Goal: Information Seeking & Learning: Learn about a topic

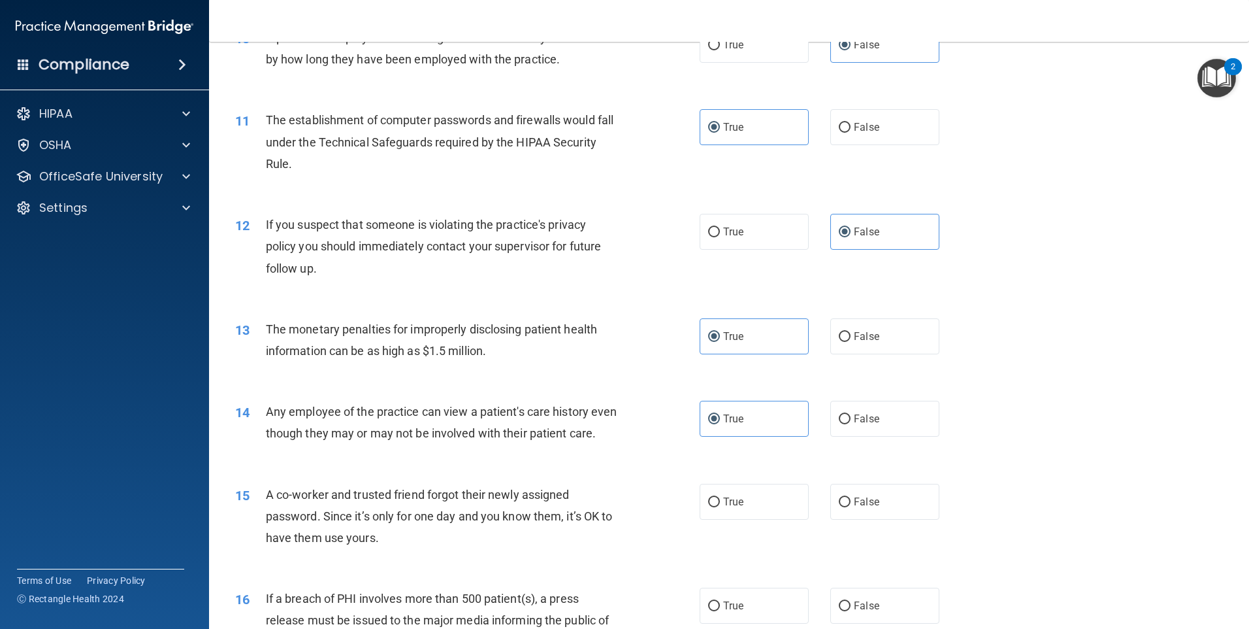
scroll to position [980, 0]
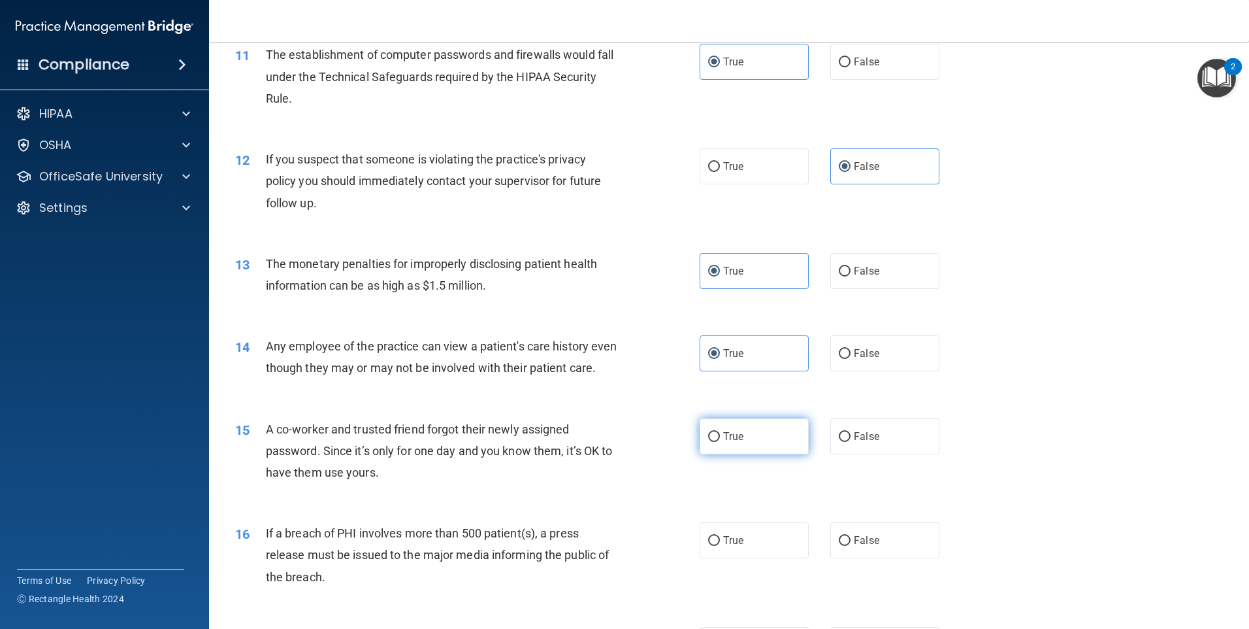
click at [798, 454] on label "True" at bounding box center [754, 436] width 109 height 36
click at [720, 442] on input "True" at bounding box center [714, 437] width 12 height 10
radio input "true"
click at [856, 442] on span "False" at bounding box center [866, 436] width 25 height 12
click at [851, 442] on input "False" at bounding box center [845, 437] width 12 height 10
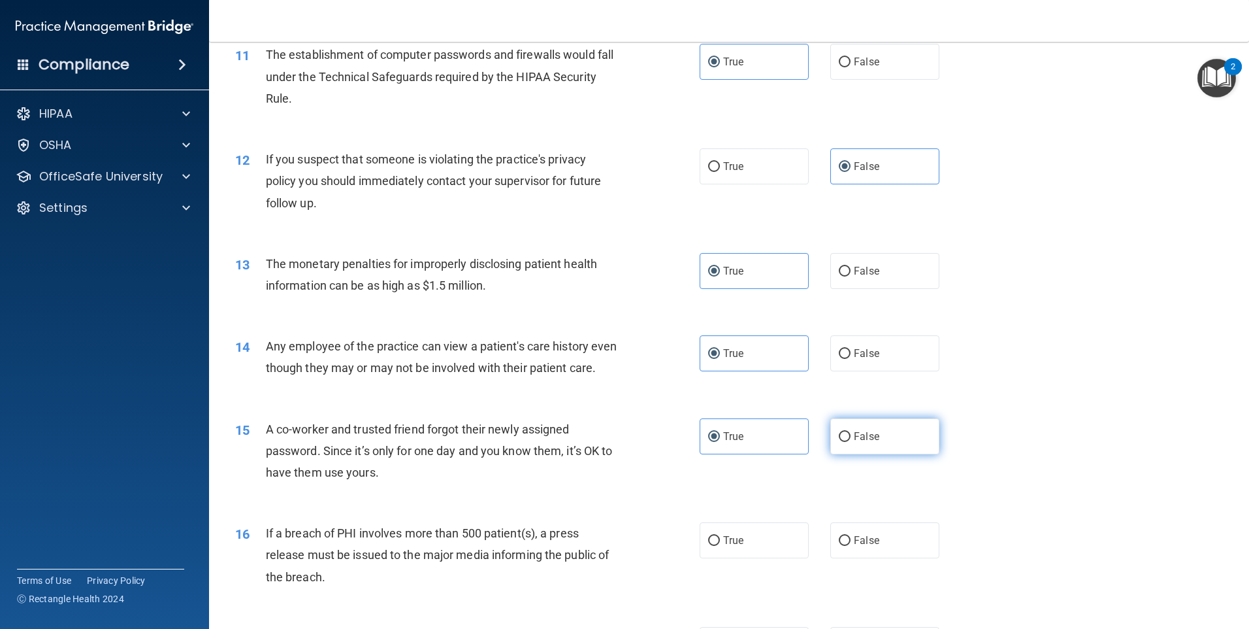
radio input "true"
radio input "false"
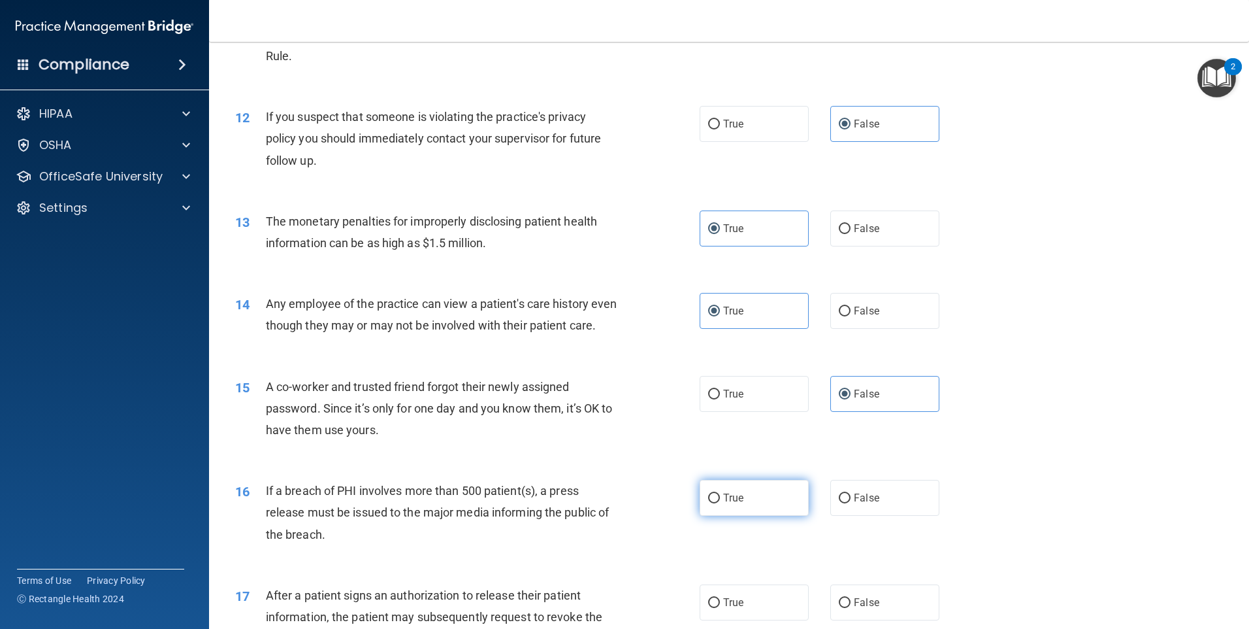
scroll to position [1045, 0]
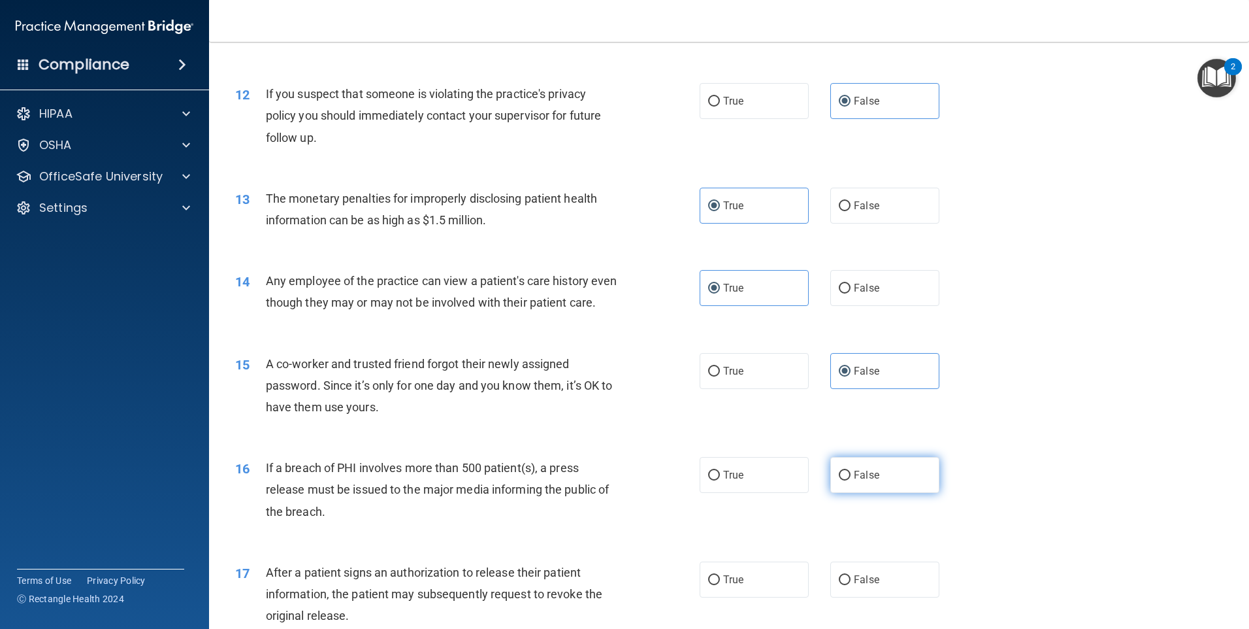
click at [839, 480] on input "False" at bounding box center [845, 475] width 12 height 10
radio input "true"
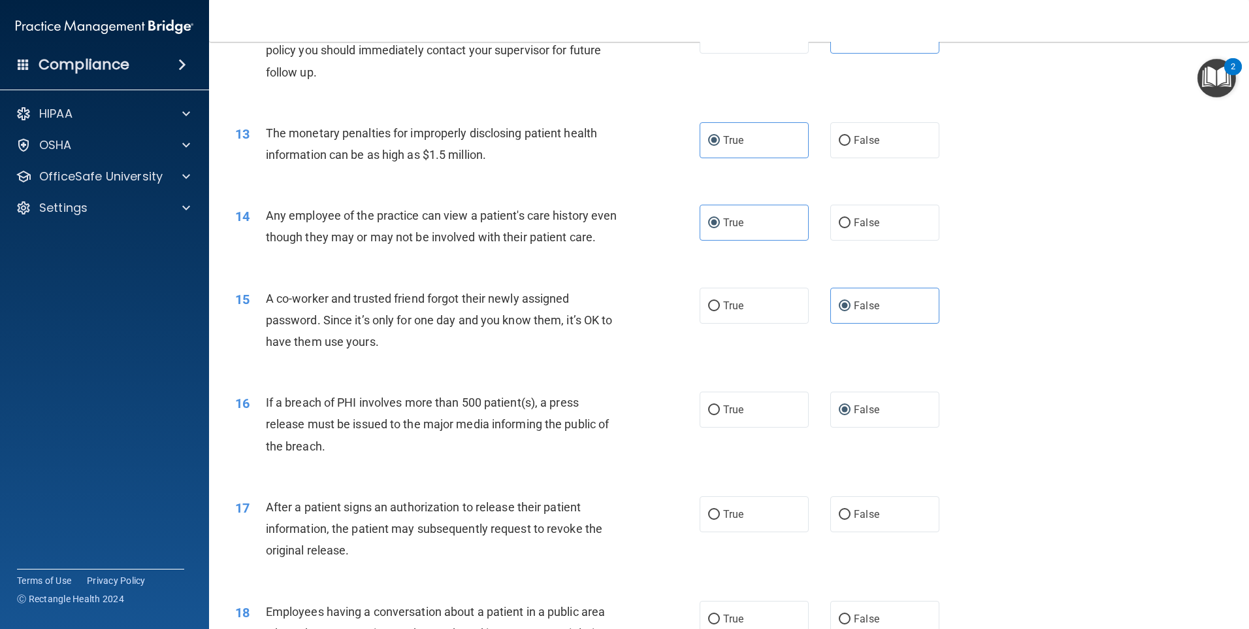
click at [735, 453] on div "16 If a breach of PHI involves more than 500 patient(s), a press release must b…" at bounding box center [729, 427] width 1008 height 105
click at [729, 427] on label "True" at bounding box center [754, 409] width 109 height 36
click at [720, 415] on input "True" at bounding box center [714, 410] width 12 height 10
radio input "true"
radio input "false"
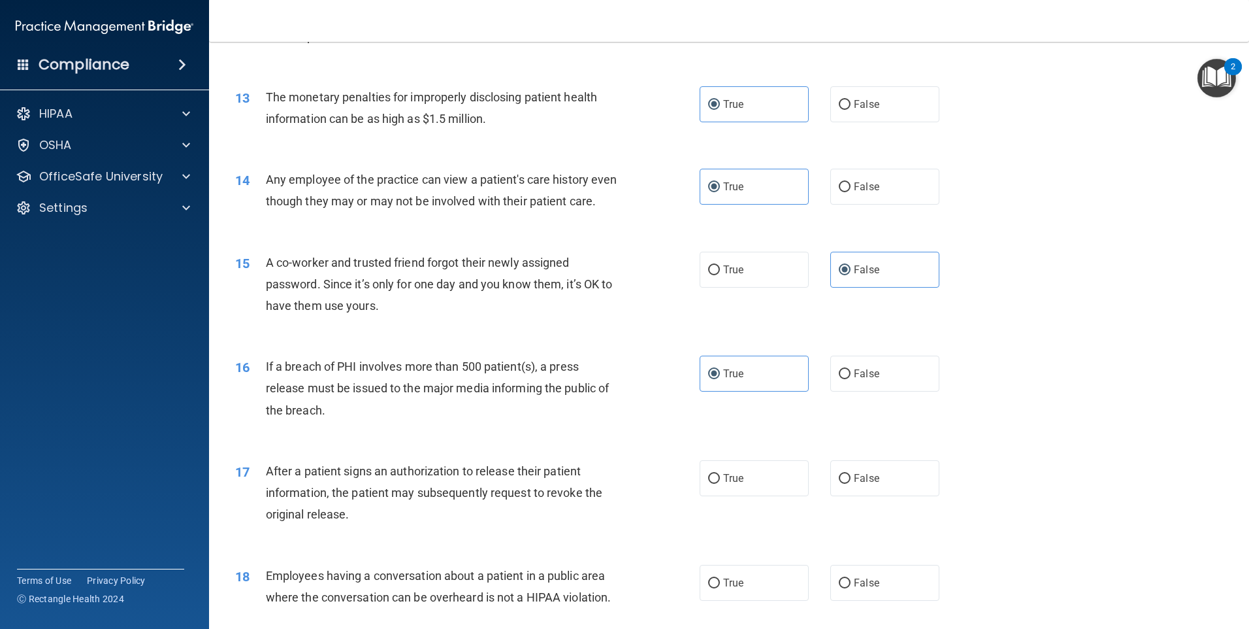
scroll to position [1176, 0]
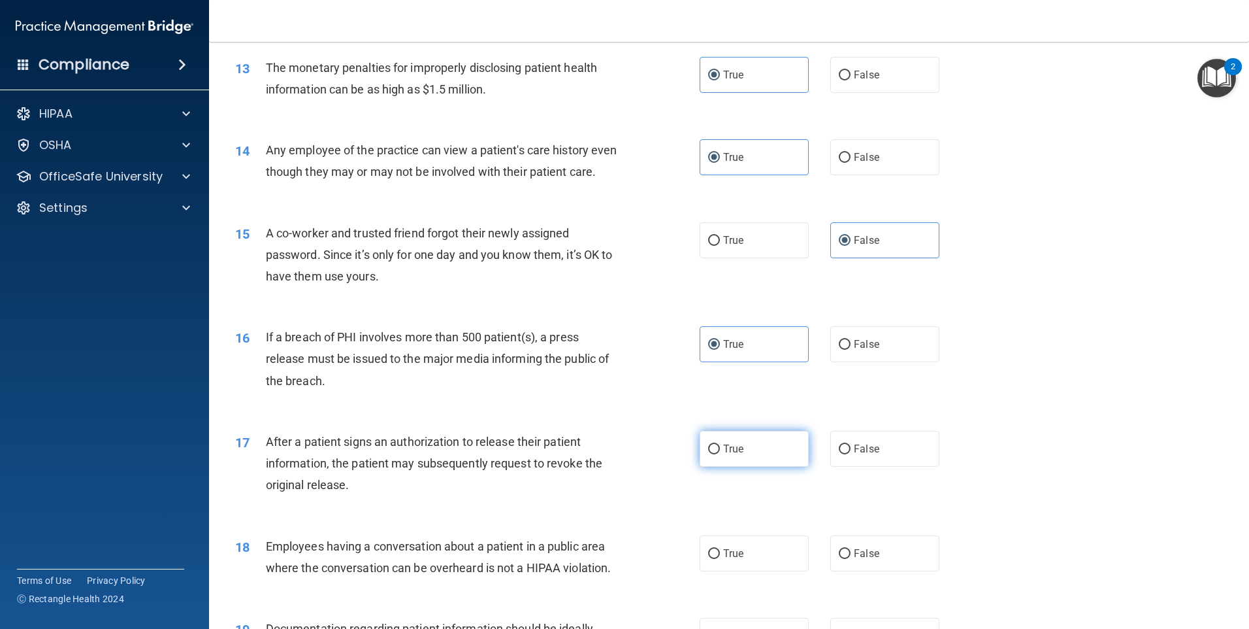
click at [715, 467] on label "True" at bounding box center [754, 449] width 109 height 36
click at [715, 454] on input "True" at bounding box center [714, 449] width 12 height 10
radio input "true"
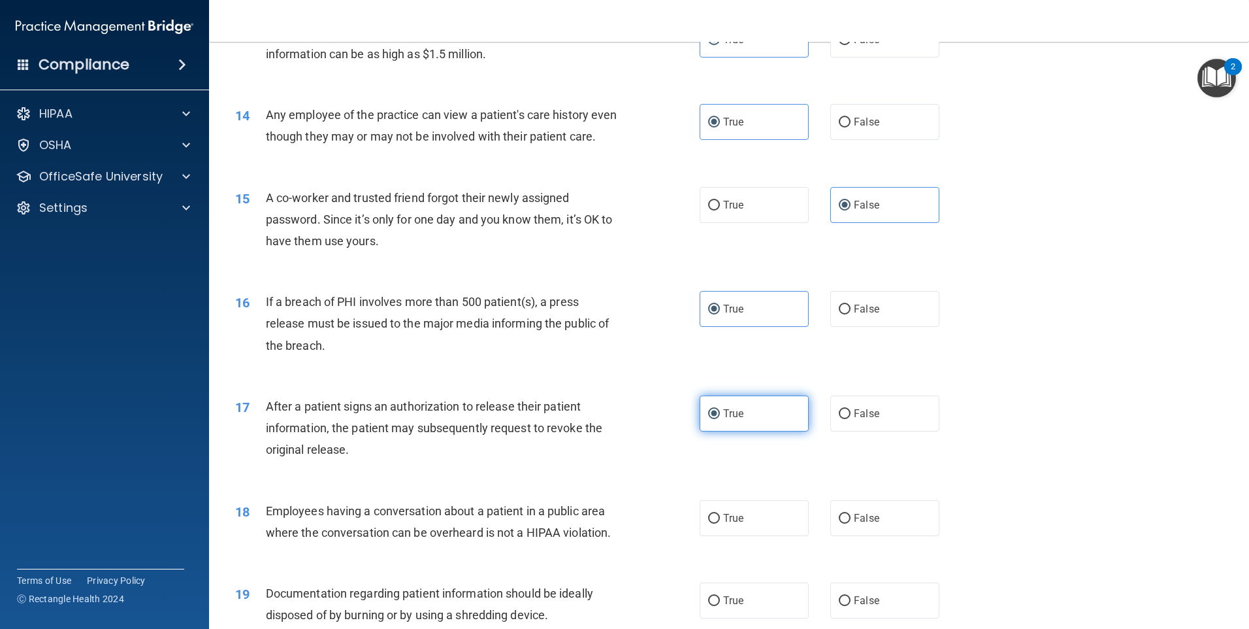
scroll to position [1307, 0]
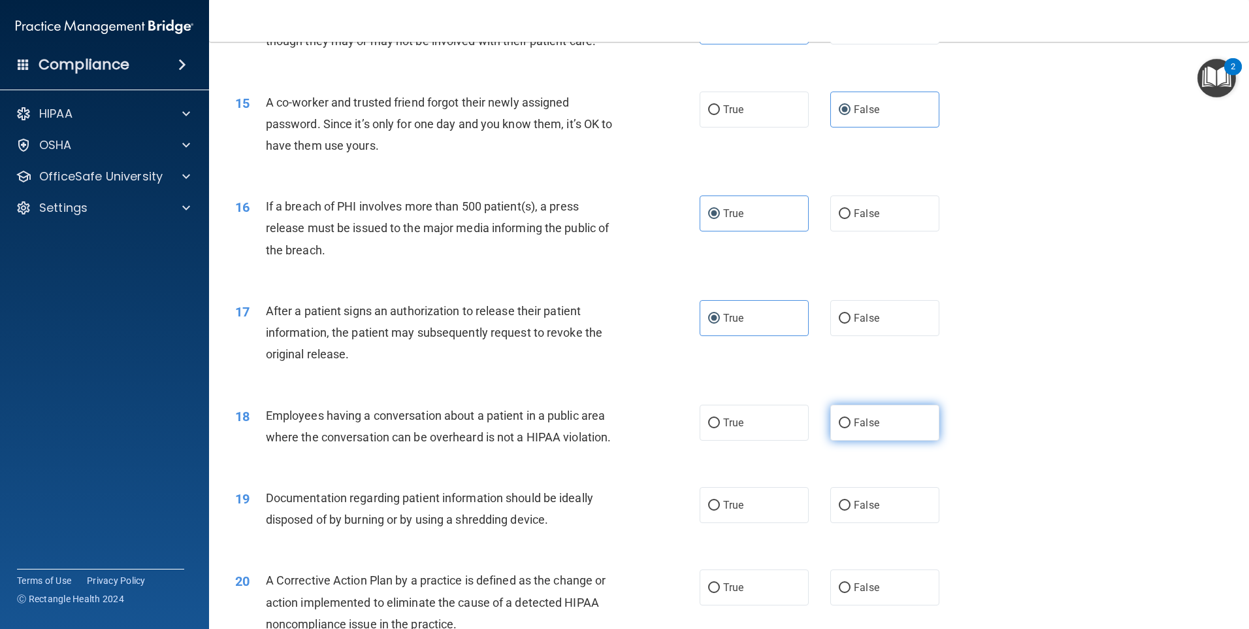
click at [836, 435] on label "False" at bounding box center [884, 422] width 109 height 36
click at [839, 428] on input "False" at bounding box center [845, 423] width 12 height 10
radio input "true"
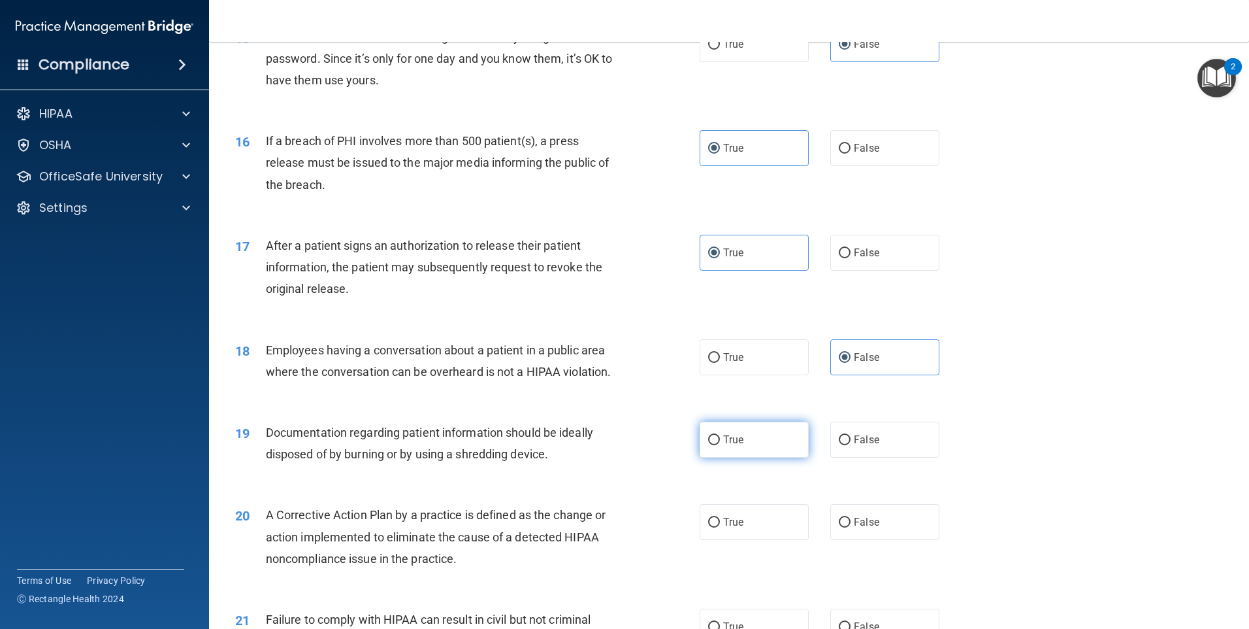
click at [739, 446] on span "True" at bounding box center [733, 439] width 20 height 12
click at [720, 445] on input "True" at bounding box center [714, 440] width 12 height 10
radio input "true"
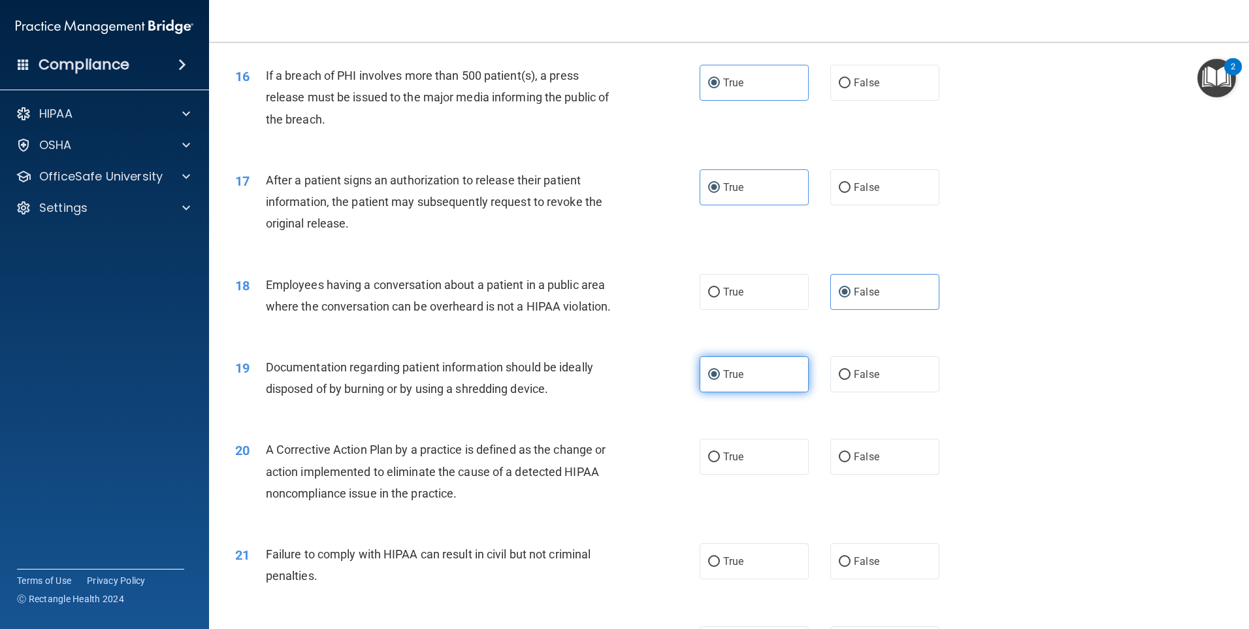
scroll to position [1503, 0]
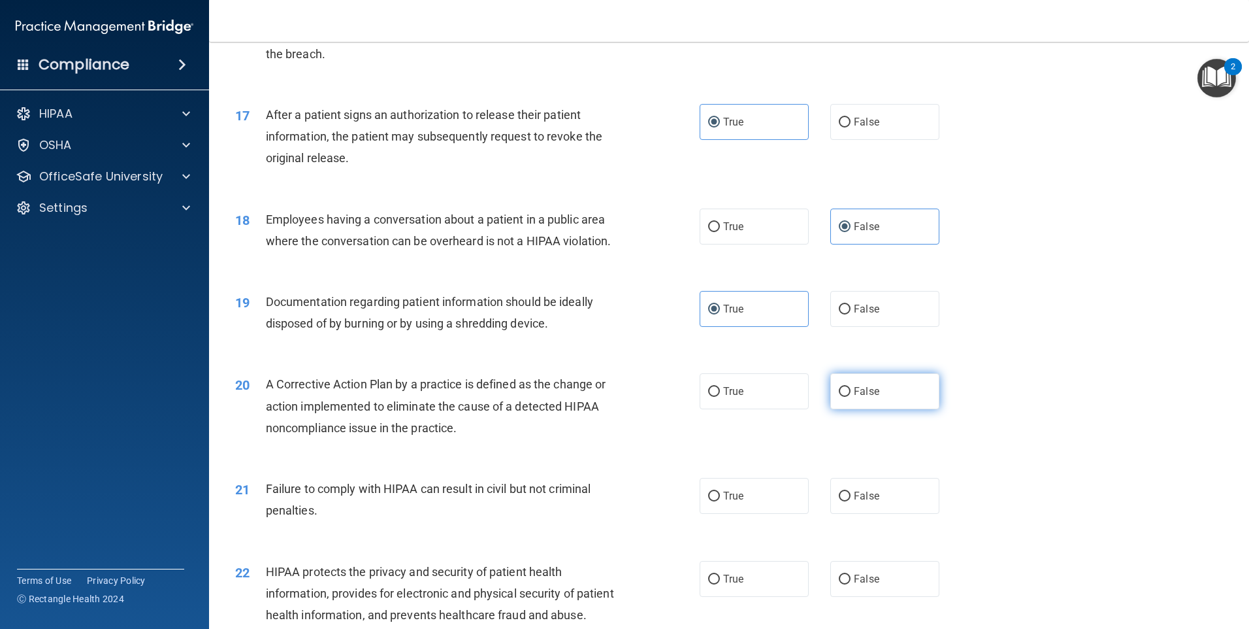
click at [845, 409] on label "False" at bounding box center [884, 391] width 109 height 36
click at [845, 397] on input "False" at bounding box center [845, 392] width 12 height 10
radio input "true"
click at [840, 501] on input "False" at bounding box center [845, 496] width 12 height 10
radio input "true"
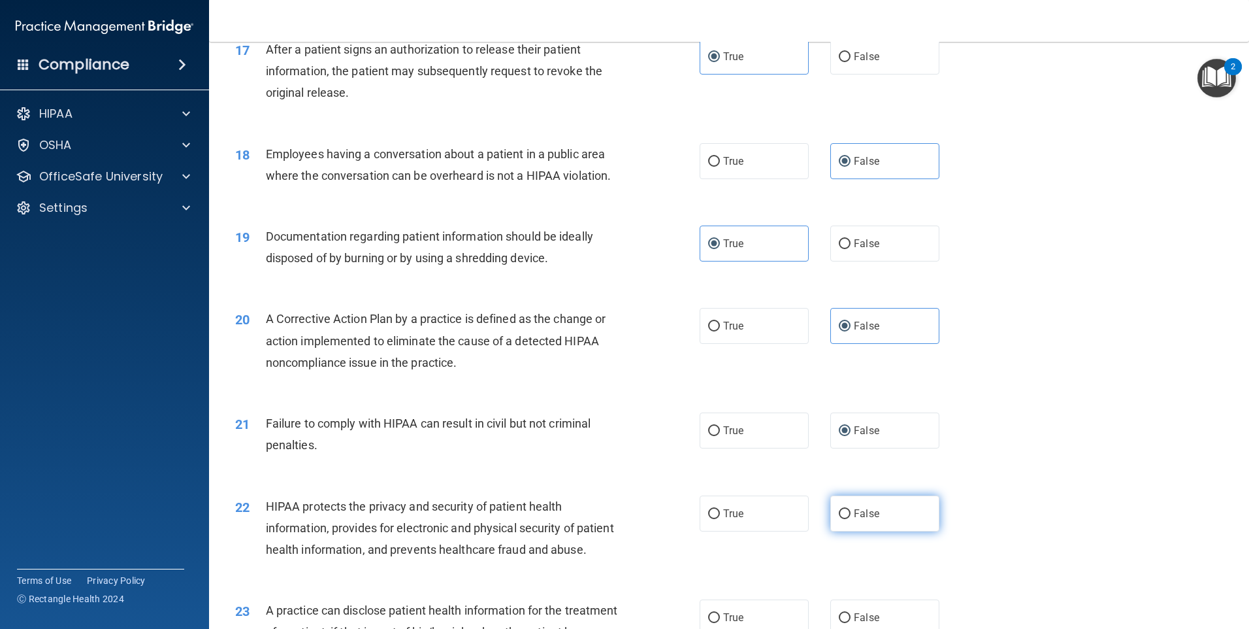
click at [841, 519] on input "False" at bounding box center [845, 514] width 12 height 10
radio input "true"
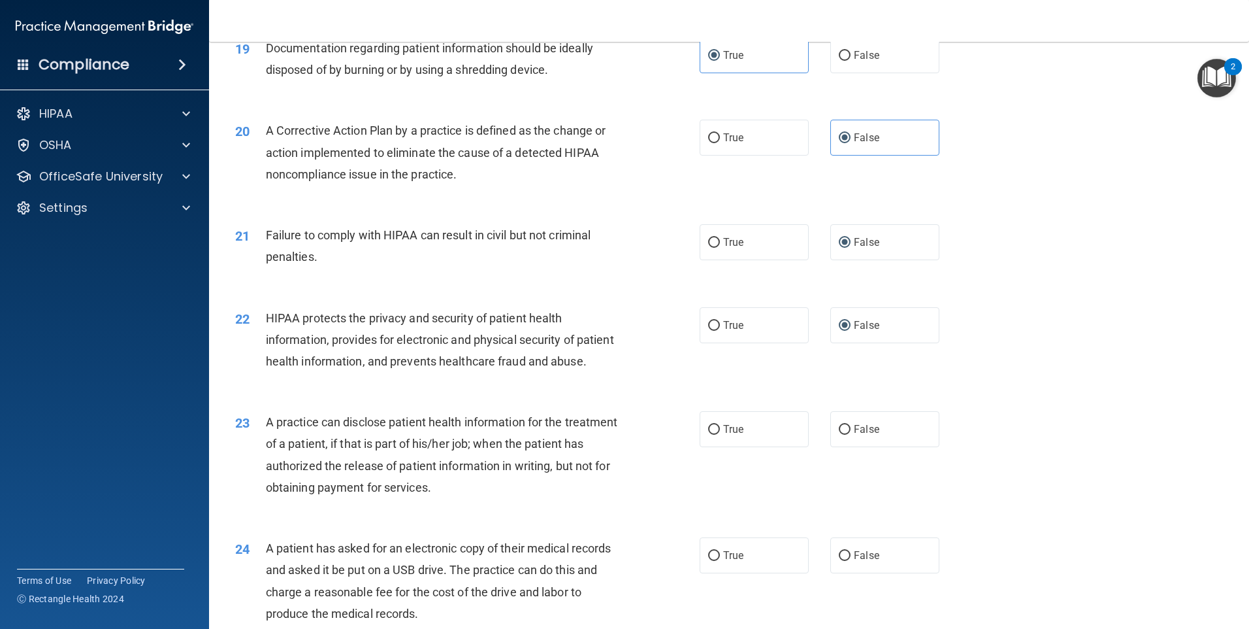
scroll to position [1764, 0]
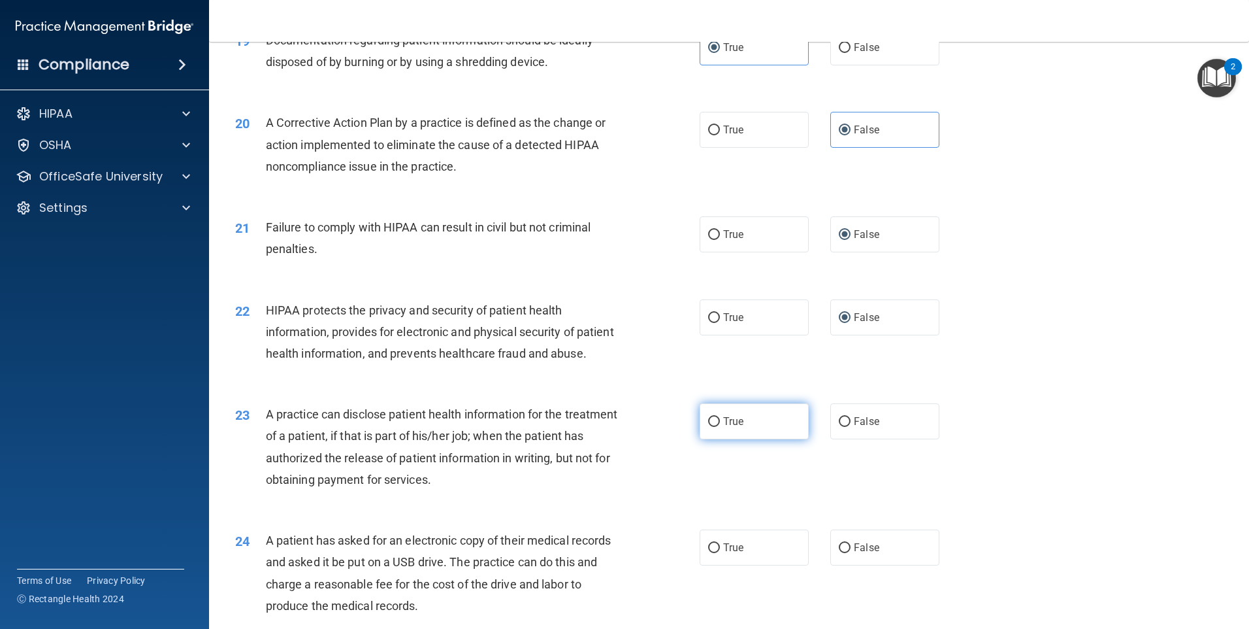
click at [708, 427] on input "True" at bounding box center [714, 422] width 12 height 10
radio input "true"
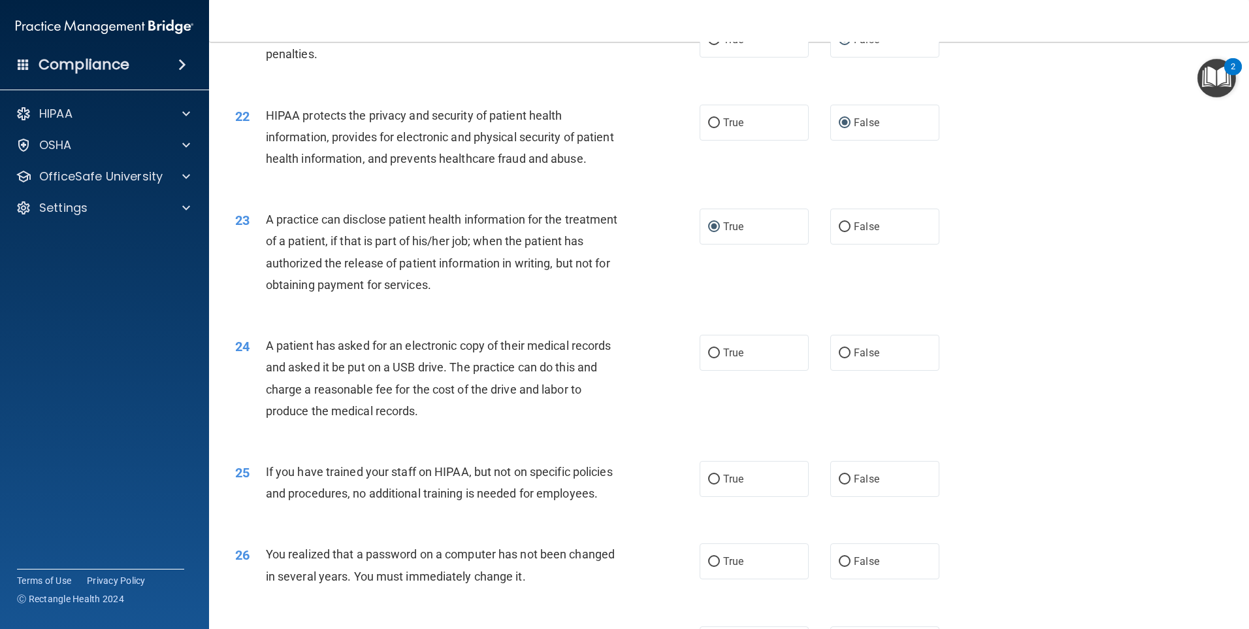
scroll to position [1960, 0]
click at [859, 357] on span "False" at bounding box center [866, 351] width 25 height 12
click at [851, 357] on input "False" at bounding box center [845, 352] width 12 height 10
radio input "true"
click at [857, 495] on label "False" at bounding box center [884, 477] width 109 height 36
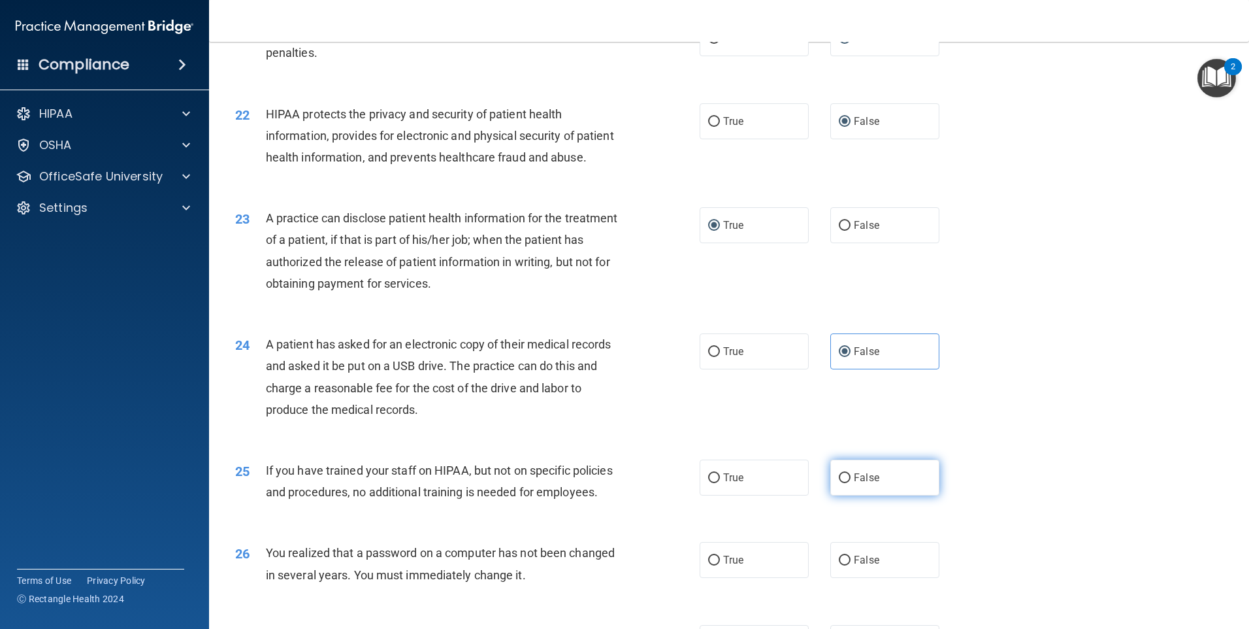
click at [851, 483] on input "False" at bounding box center [845, 478] width 12 height 10
radio input "true"
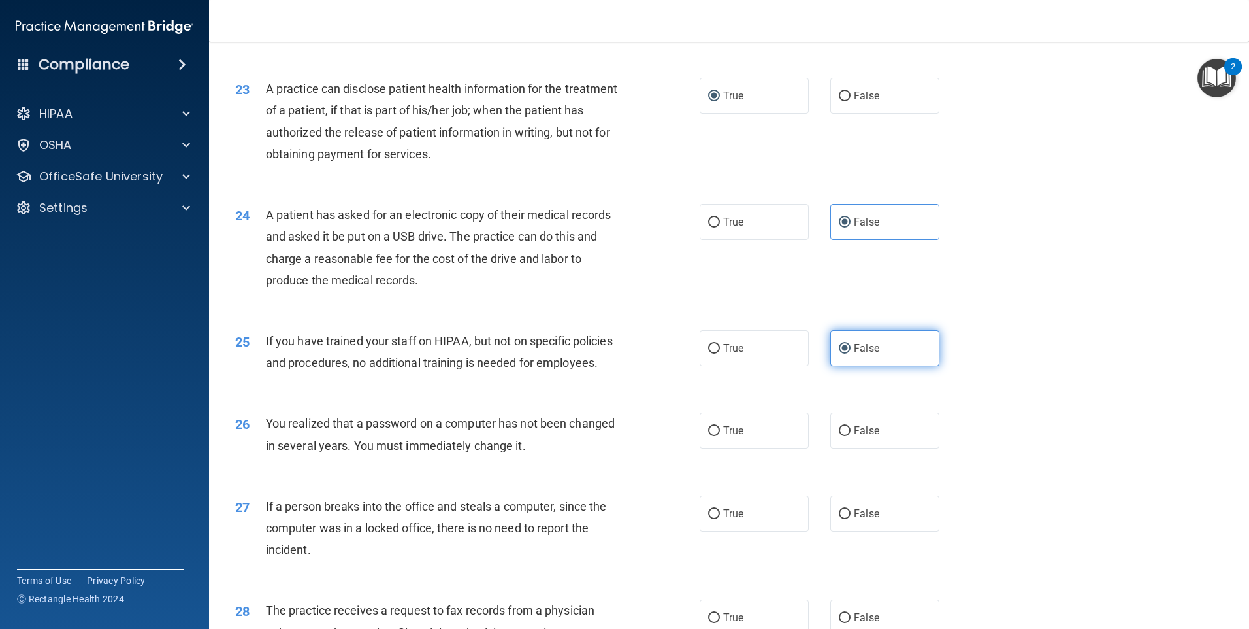
scroll to position [2091, 0]
click at [759, 447] on label "True" at bounding box center [754, 429] width 109 height 36
click at [720, 434] on input "True" at bounding box center [714, 430] width 12 height 10
radio input "true"
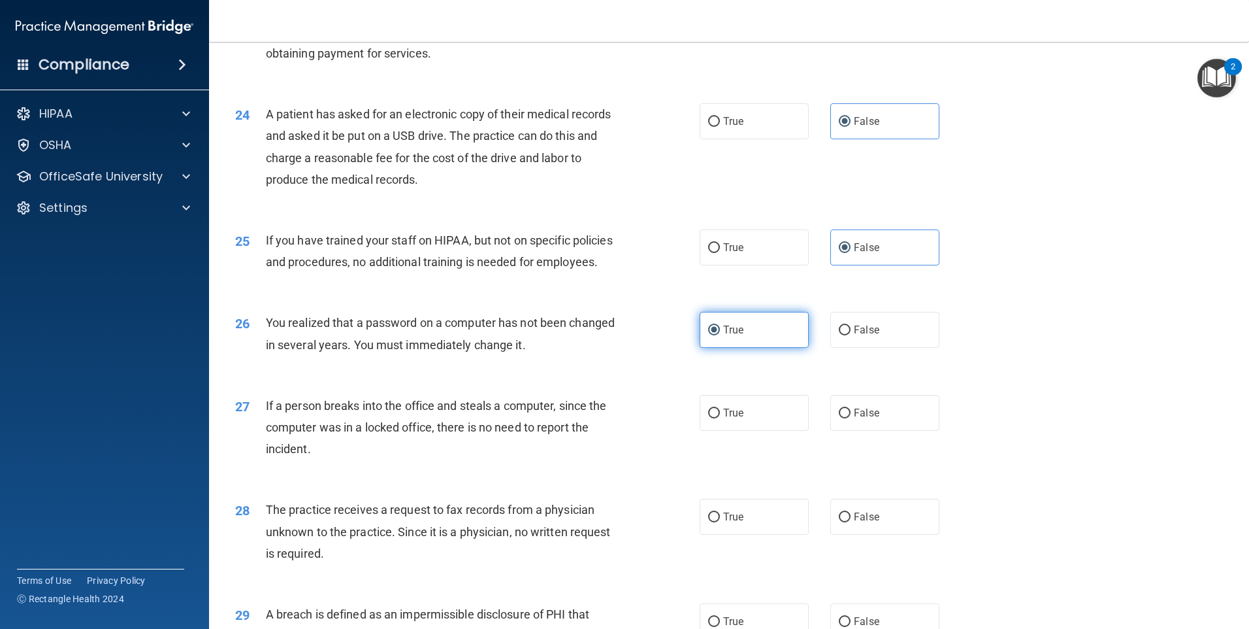
scroll to position [2221, 0]
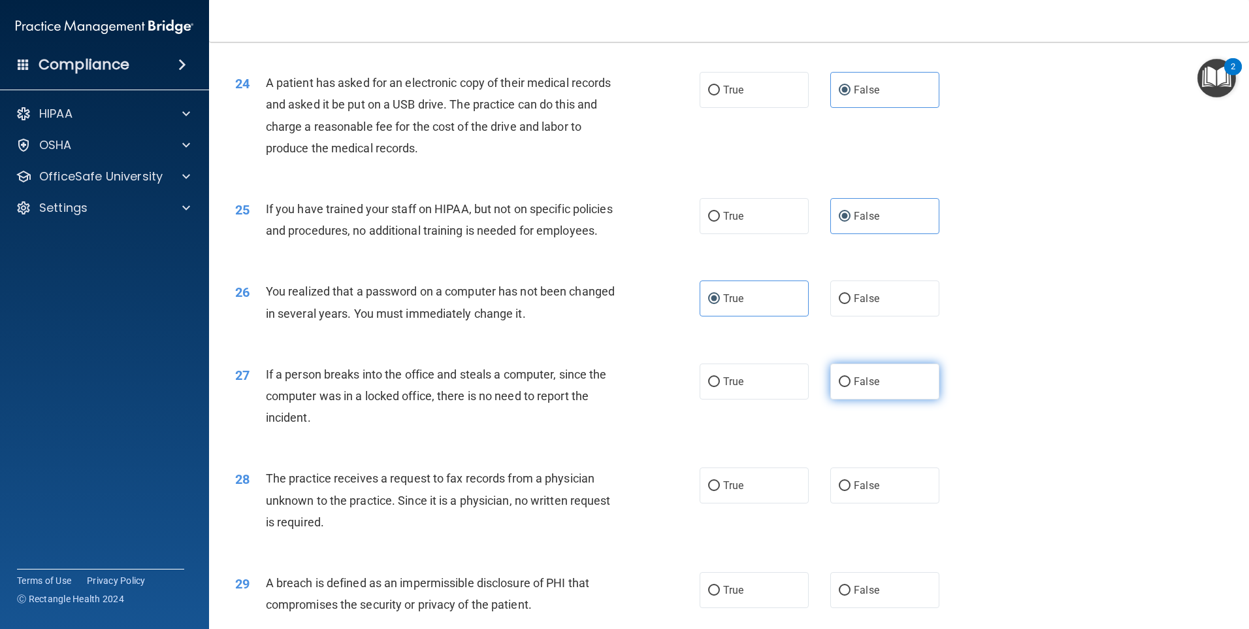
click at [844, 387] on input "False" at bounding box center [845, 382] width 12 height 10
radio input "true"
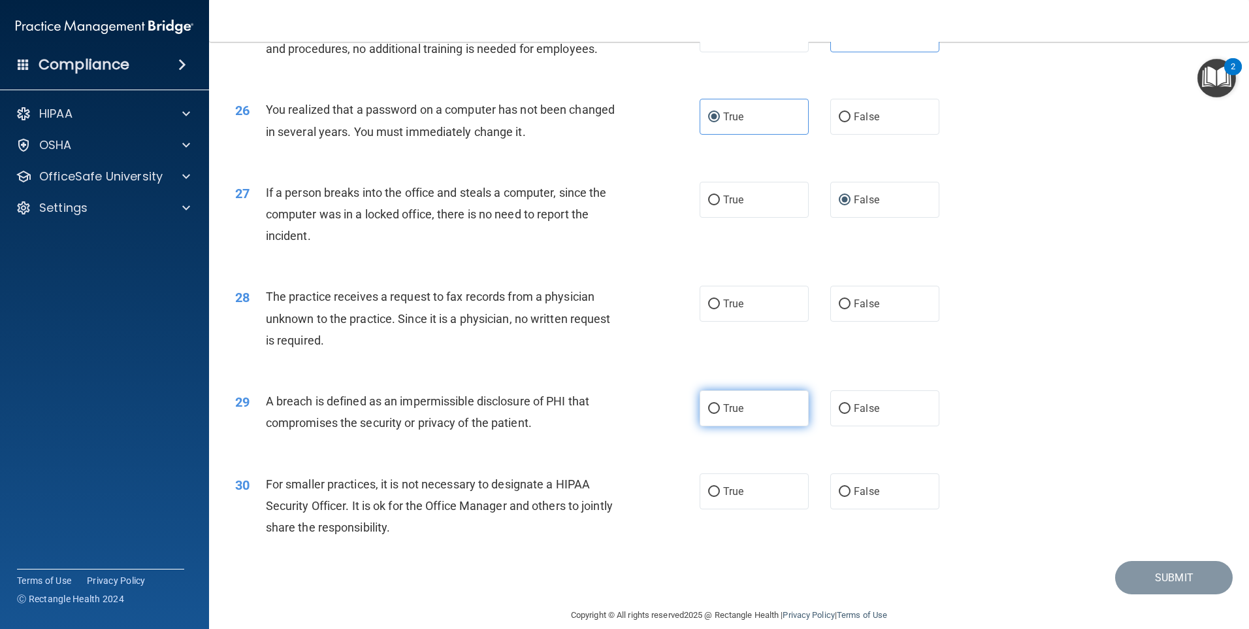
scroll to position [2417, 0]
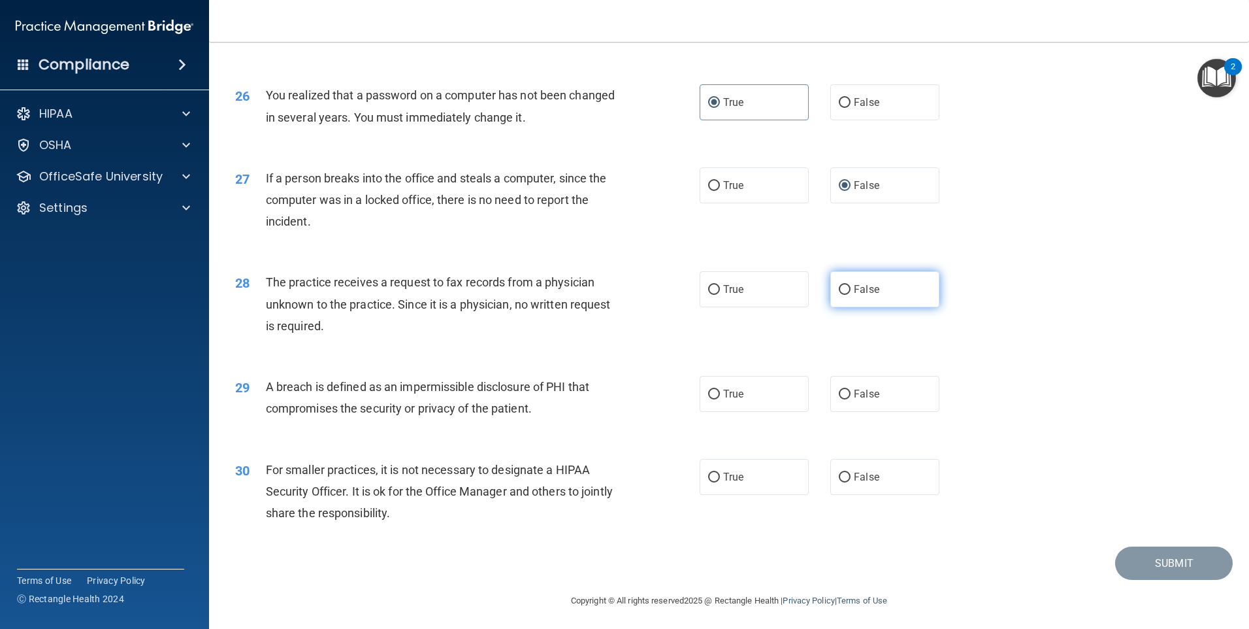
click at [865, 295] on span "False" at bounding box center [866, 289] width 25 height 12
click at [851, 295] on input "False" at bounding box center [845, 290] width 12 height 10
radio input "true"
